Goal: Information Seeking & Learning: Learn about a topic

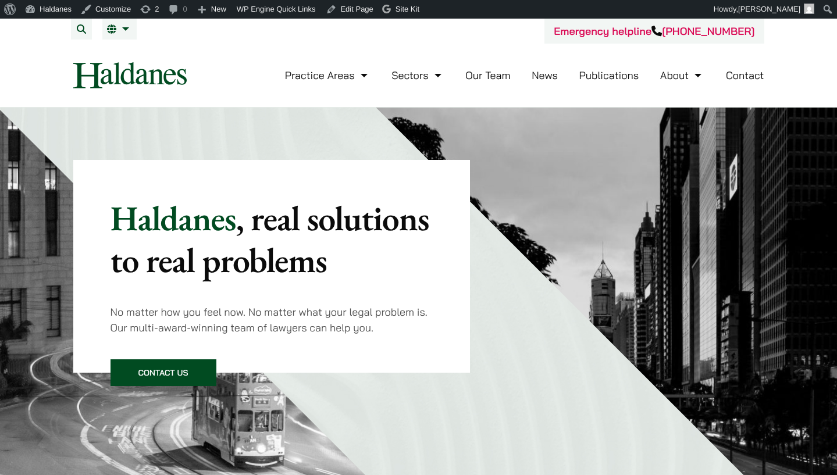
click at [476, 77] on link "Our Team" at bounding box center [487, 75] width 45 height 13
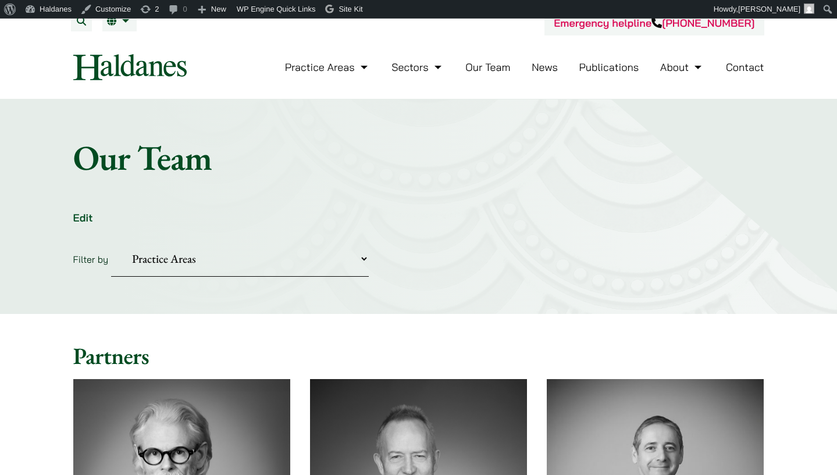
scroll to position [297, 0]
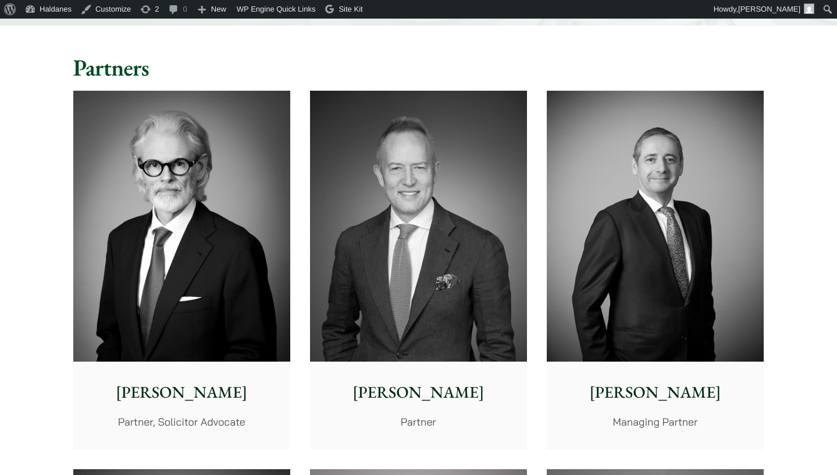
click at [438, 138] on img at bounding box center [418, 227] width 217 height 272
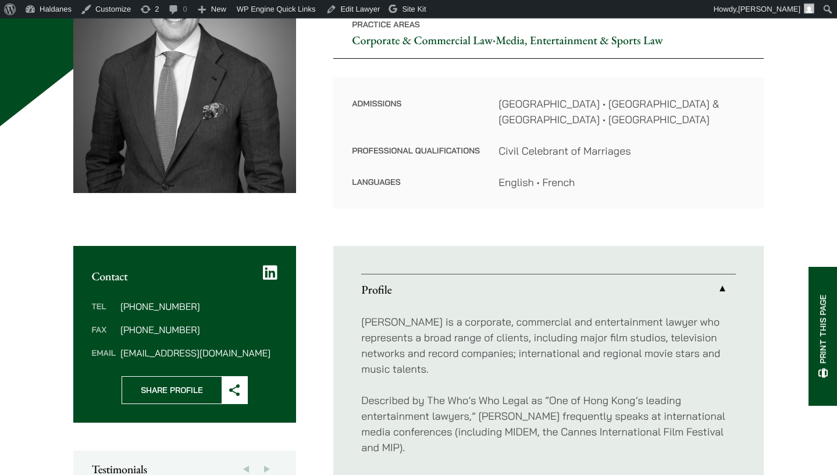
scroll to position [297, 0]
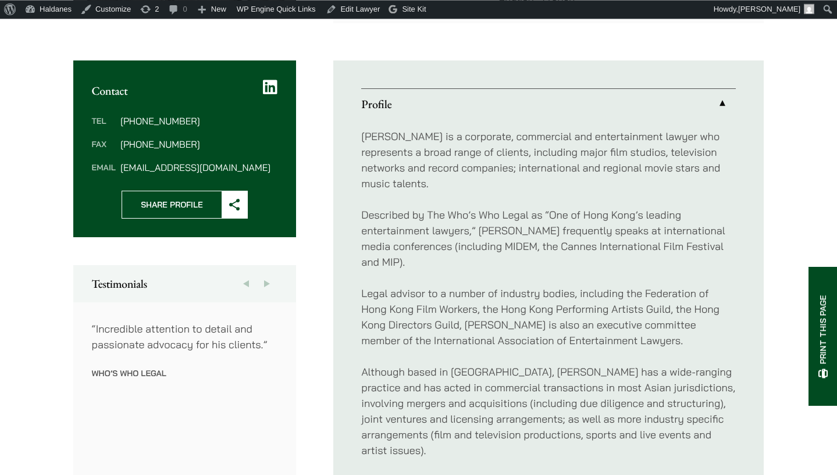
scroll to position [415, 0]
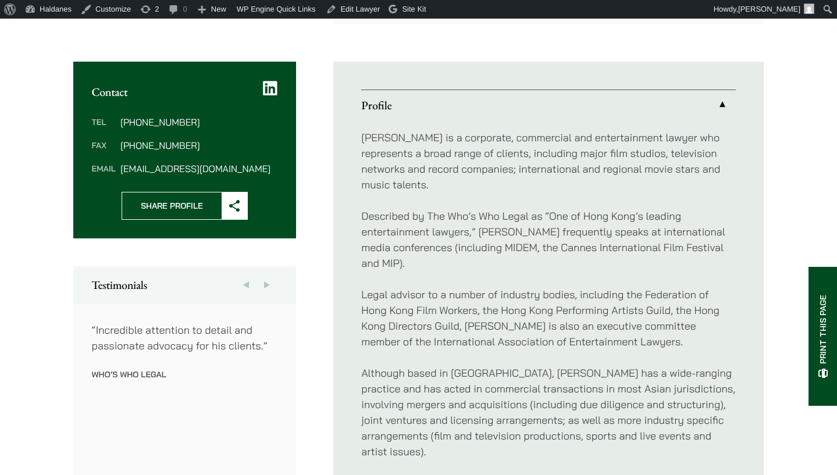
click at [723, 106] on link "Profile" at bounding box center [548, 105] width 374 height 30
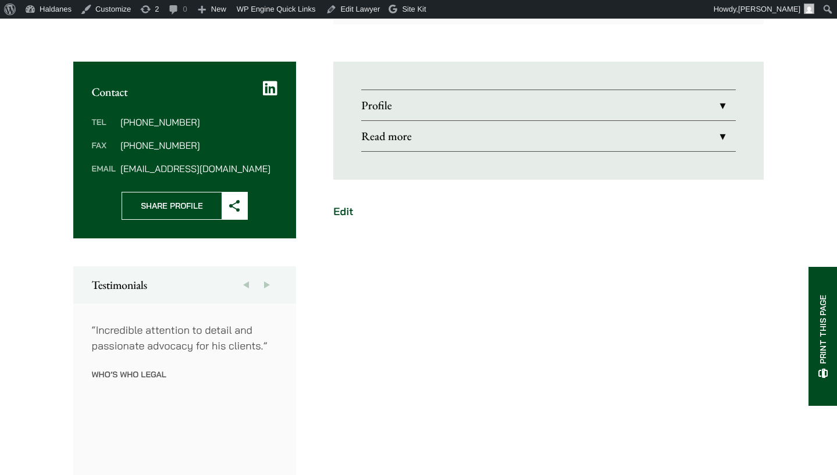
click at [722, 129] on link "Read more" at bounding box center [548, 136] width 374 height 30
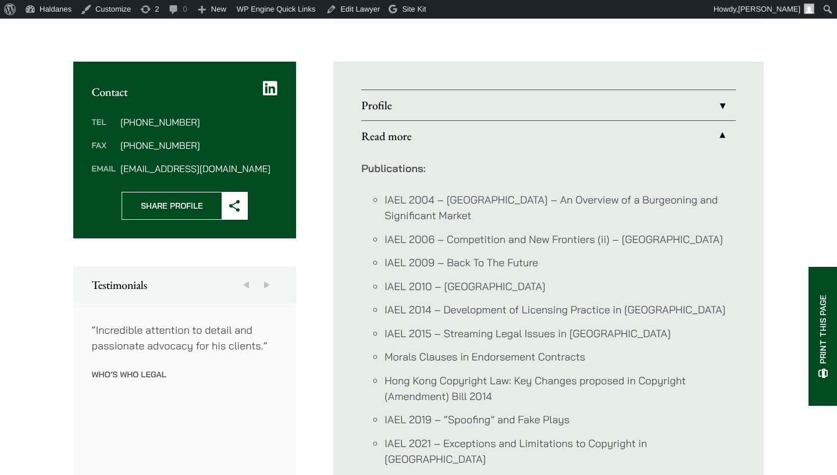
click at [716, 102] on link "Profile" at bounding box center [548, 105] width 374 height 30
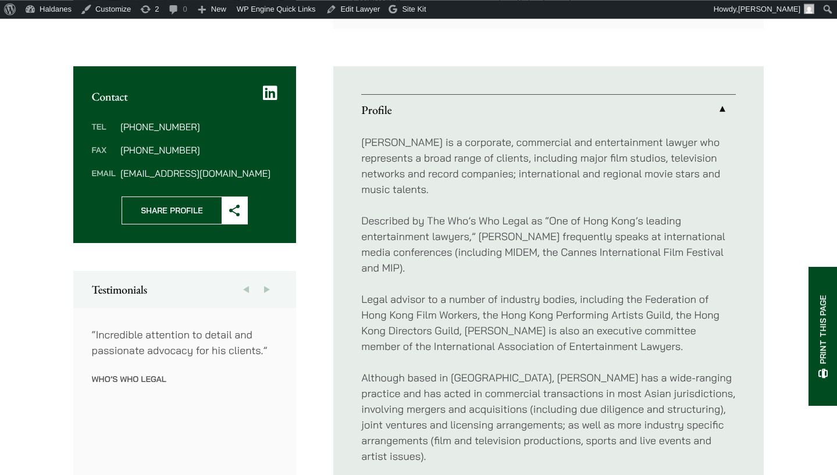
scroll to position [415, 0]
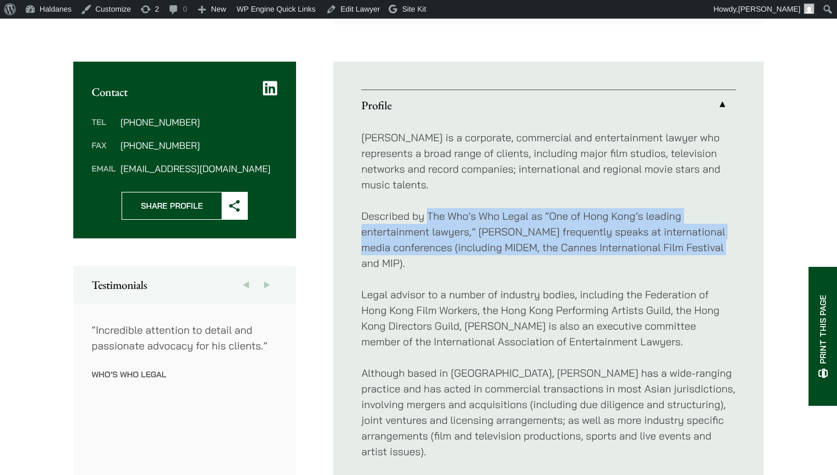
drag, startPoint x: 429, startPoint y: 201, endPoint x: 683, endPoint y: 261, distance: 261.1
click at [683, 261] on div "John is a corporate, commercial and entertainment lawyer who represents a broad…" at bounding box center [548, 341] width 374 height 443
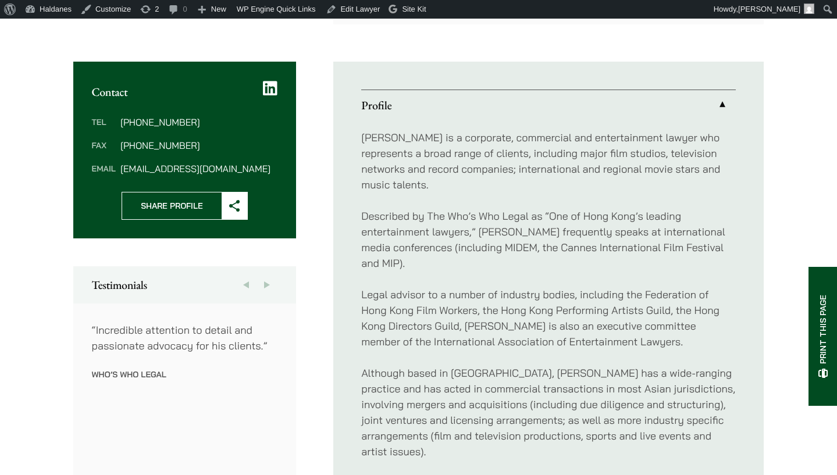
click at [567, 261] on div "John is a corporate, commercial and entertainment lawyer who represents a broad…" at bounding box center [548, 341] width 374 height 443
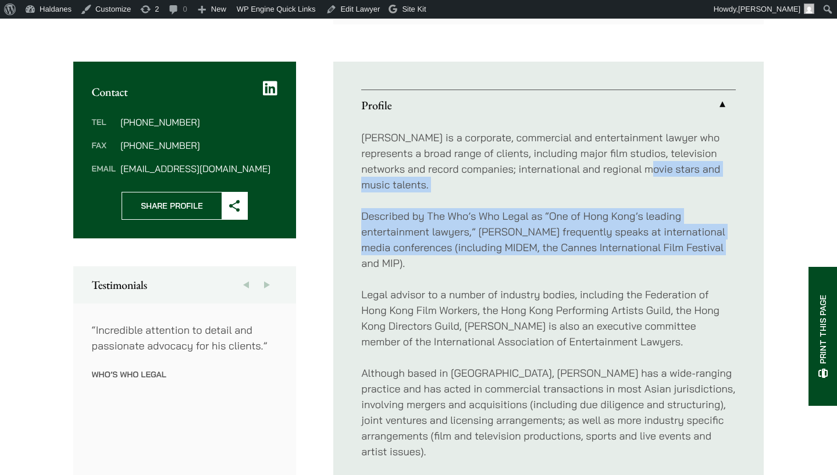
drag, startPoint x: 588, startPoint y: 247, endPoint x: 627, endPoint y: 175, distance: 81.7
click at [627, 175] on div "John is a corporate, commercial and entertainment lawyer who represents a broad…" at bounding box center [548, 341] width 374 height 443
click at [548, 208] on p "Described by The Who’s Who Legal as “One of Hong Kong’s leading entertainment l…" at bounding box center [548, 239] width 374 height 63
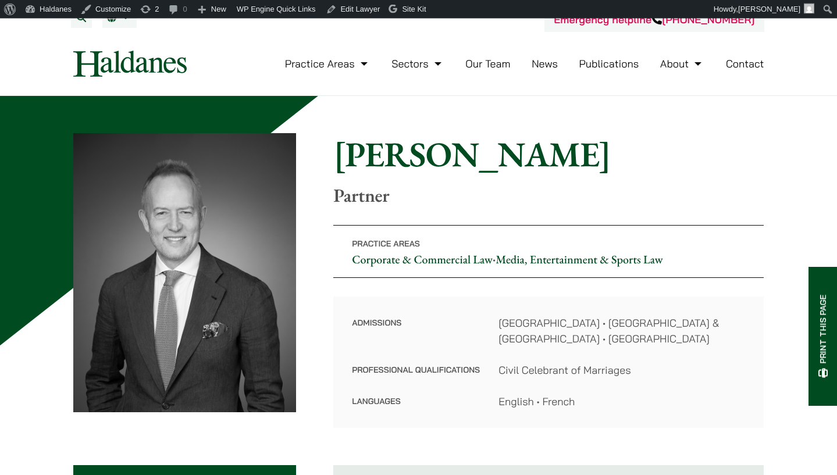
scroll to position [0, 0]
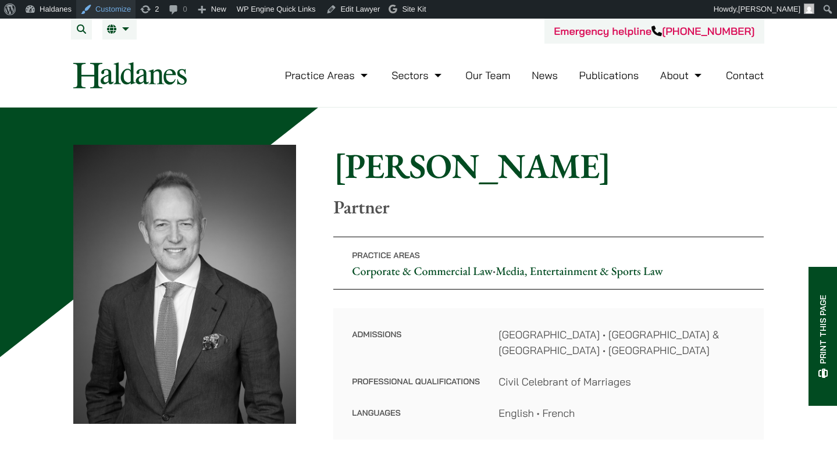
click at [104, 8] on link "Customize" at bounding box center [105, 9] width 59 height 19
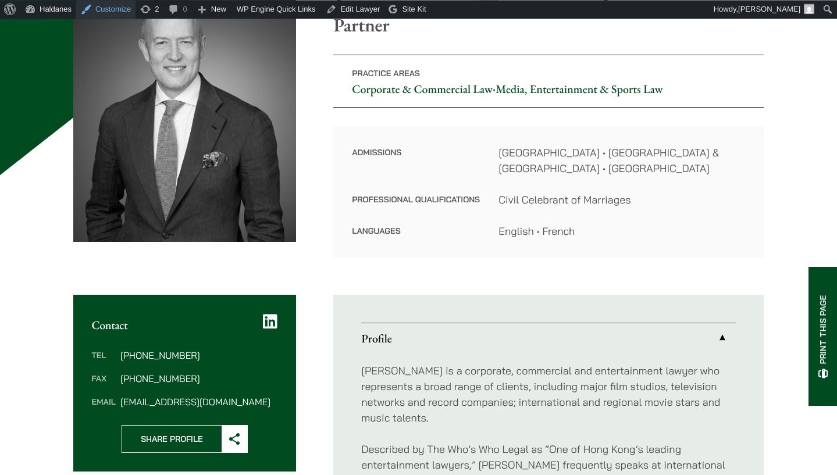
scroll to position [237, 0]
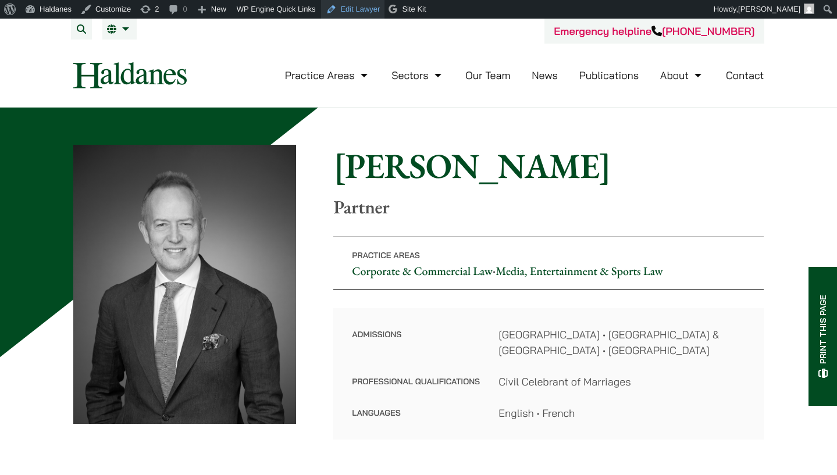
click at [364, 15] on link "Edit Lawyer" at bounding box center [352, 9] width 63 height 19
